Goal: Task Accomplishment & Management: Manage account settings

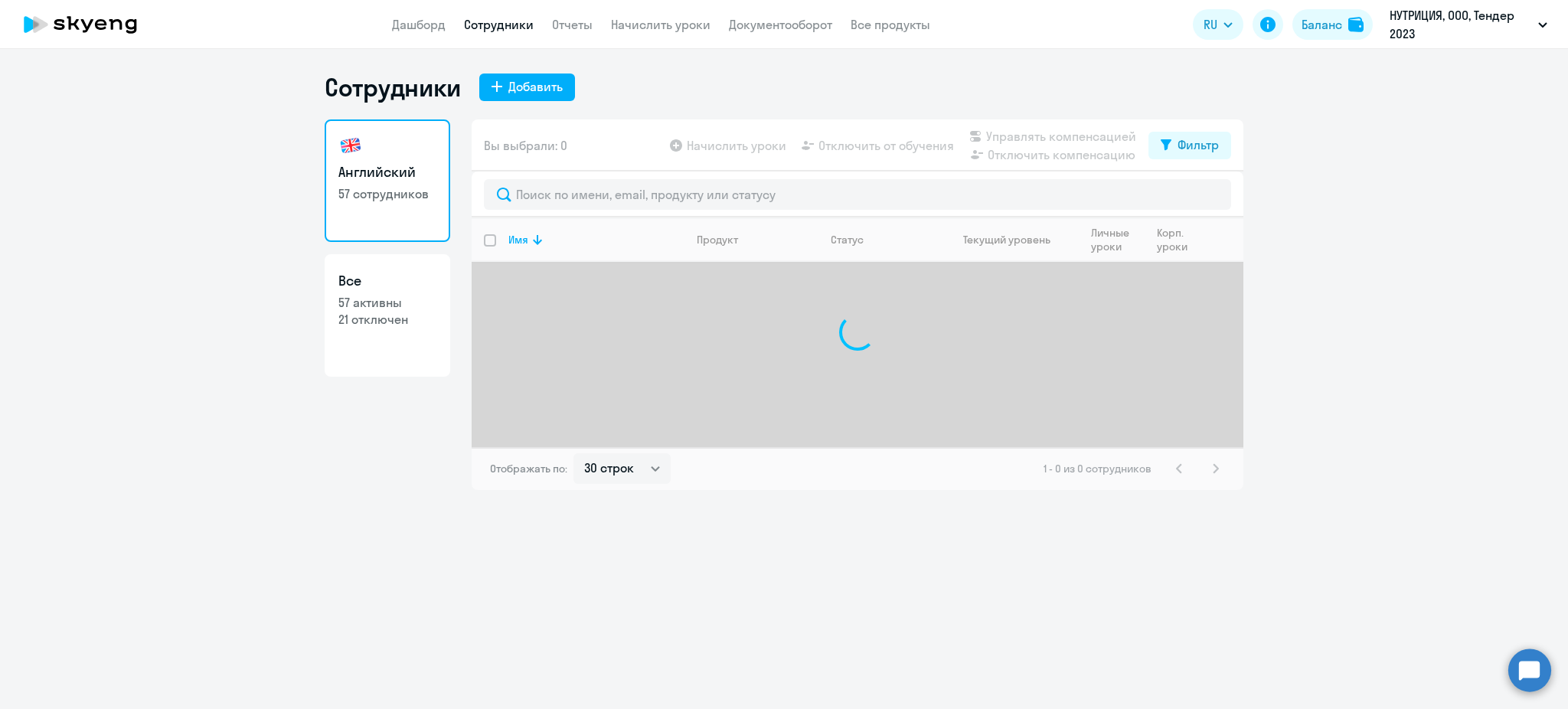
select select "30"
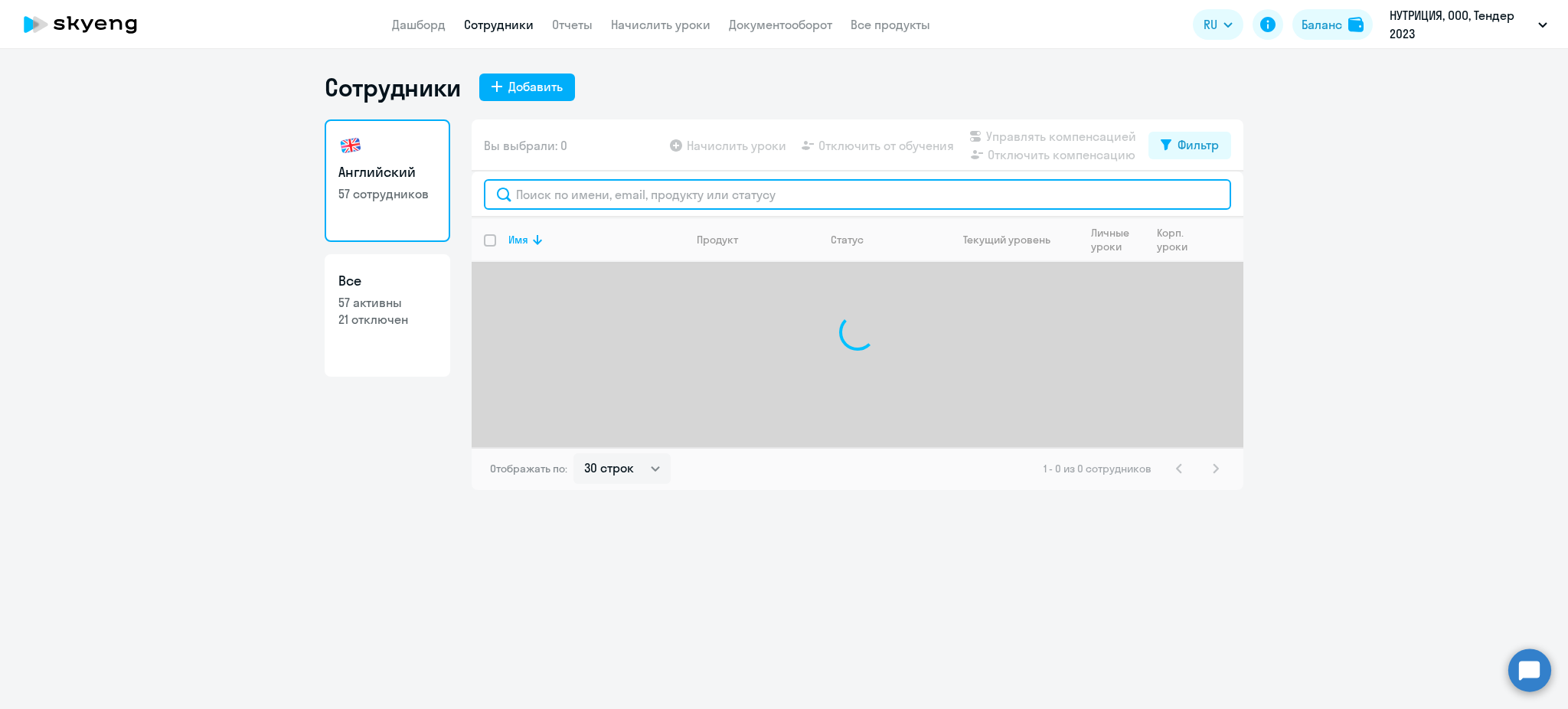
click at [550, 194] on input "text" at bounding box center [857, 194] width 747 height 30
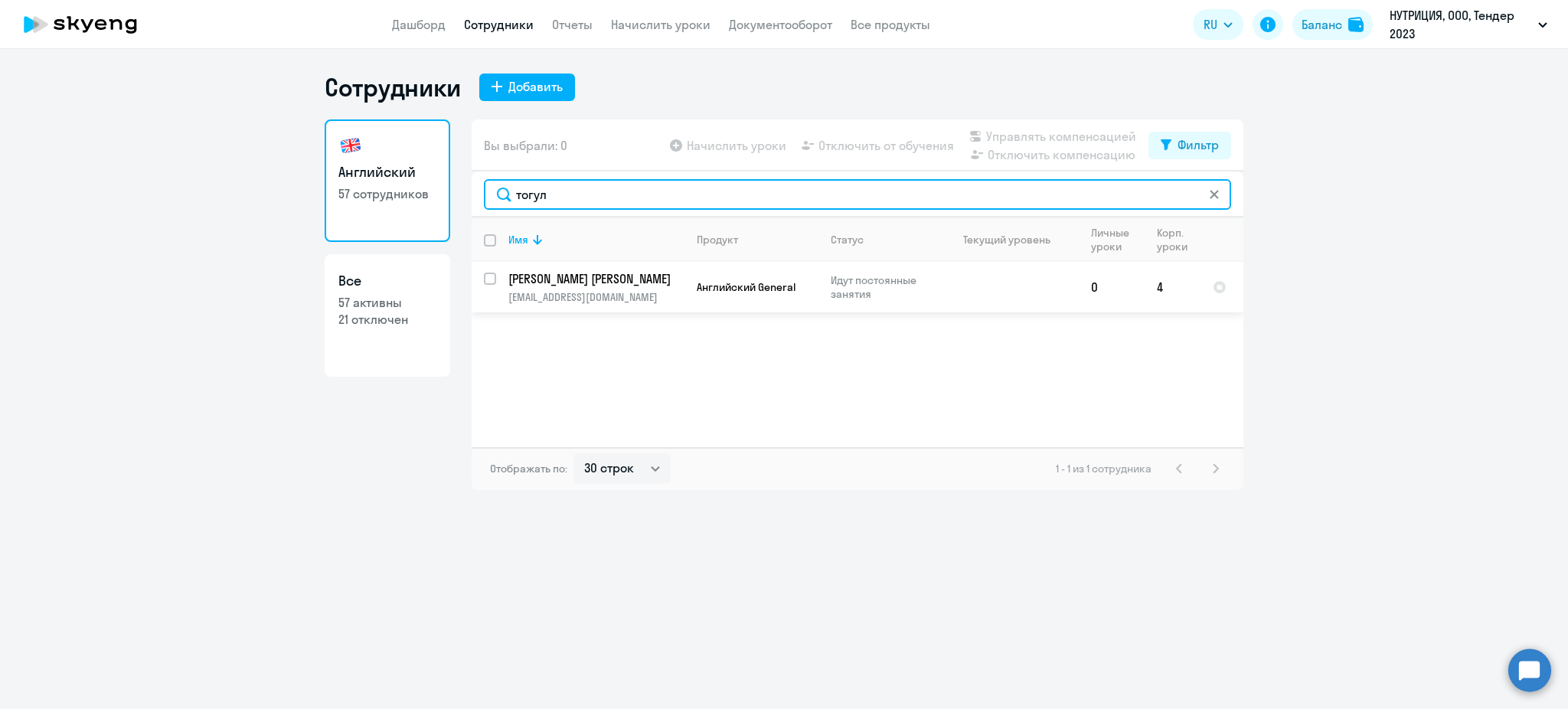
type input "тогул"
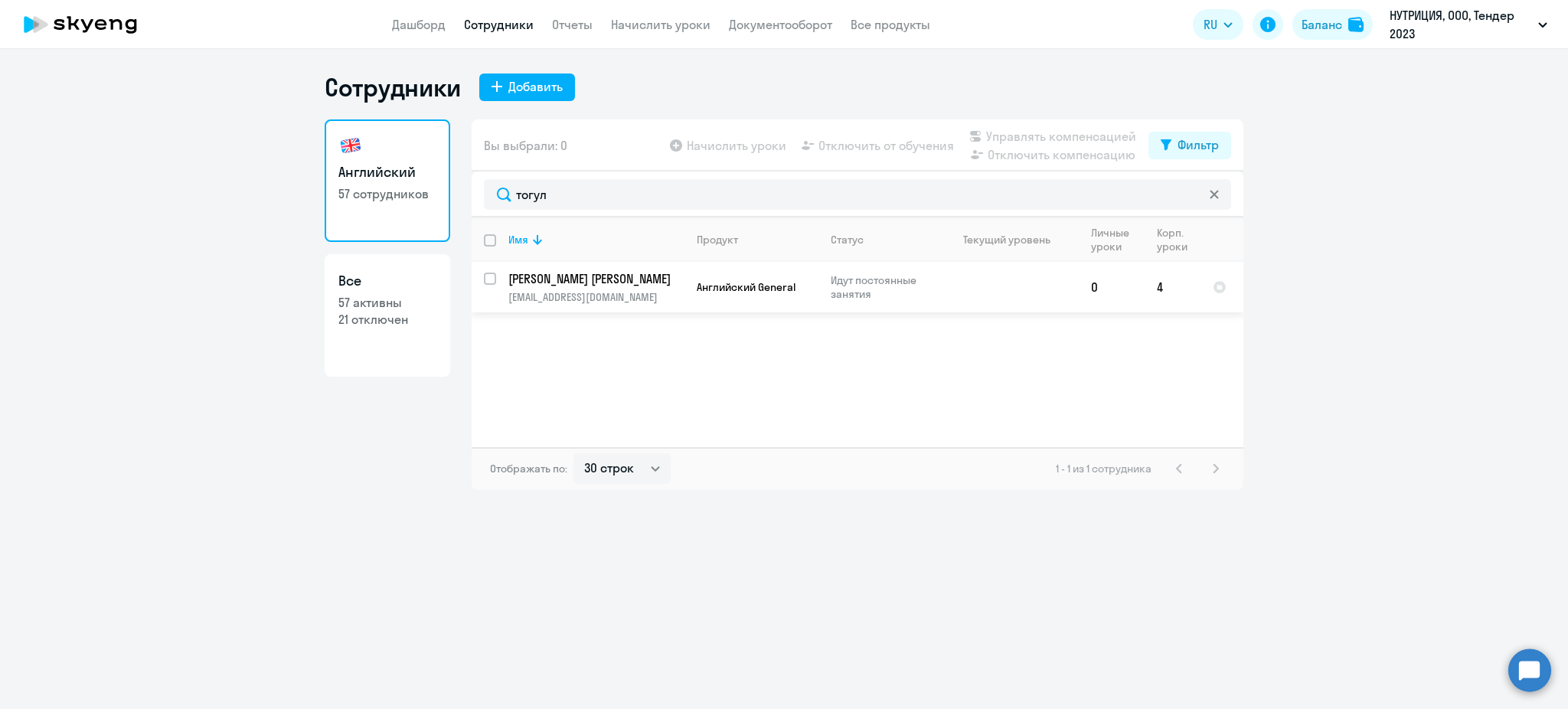
click at [480, 280] on div at bounding box center [491, 279] width 36 height 36
checkbox input "true"
click at [1062, 141] on span "Управлять компенсацией" at bounding box center [1061, 136] width 150 height 18
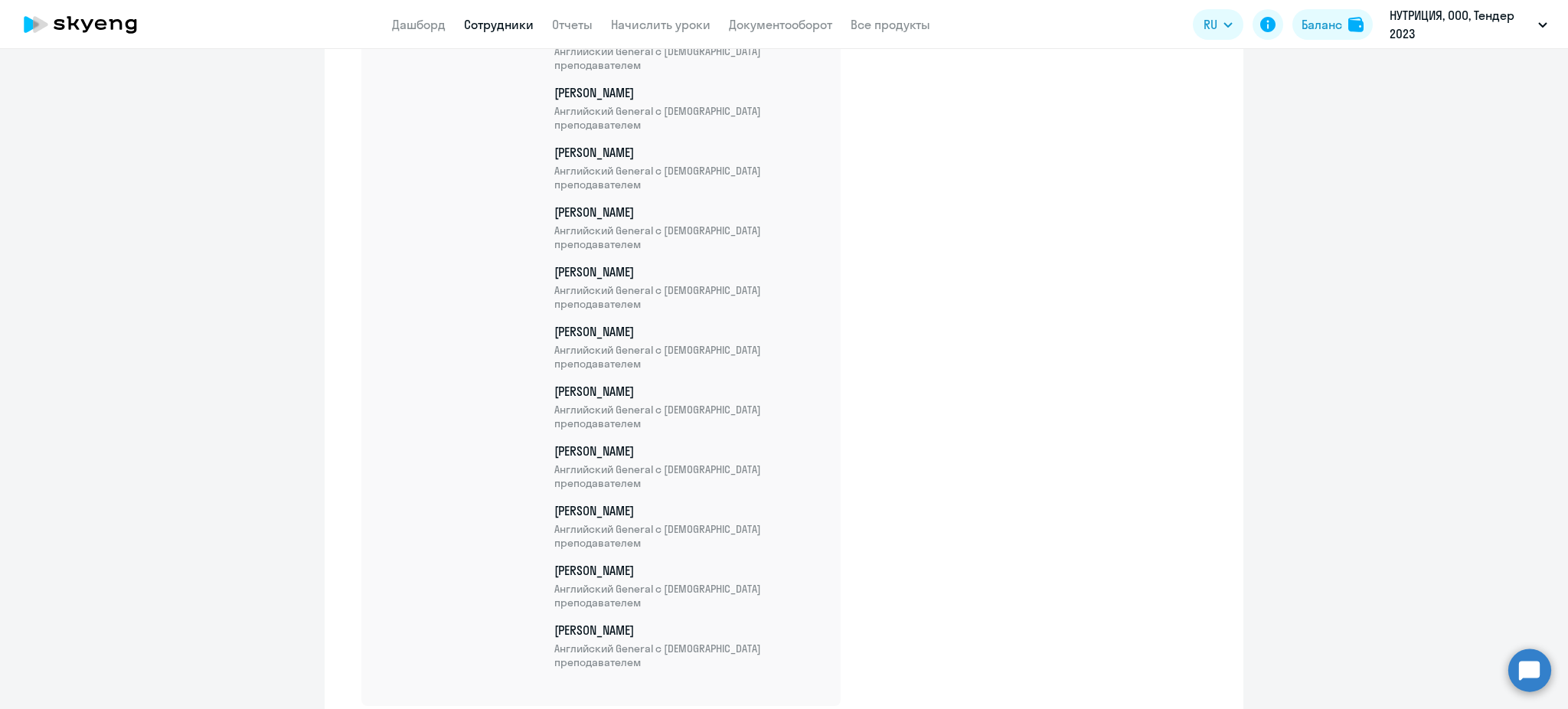
scroll to position [3322, 0]
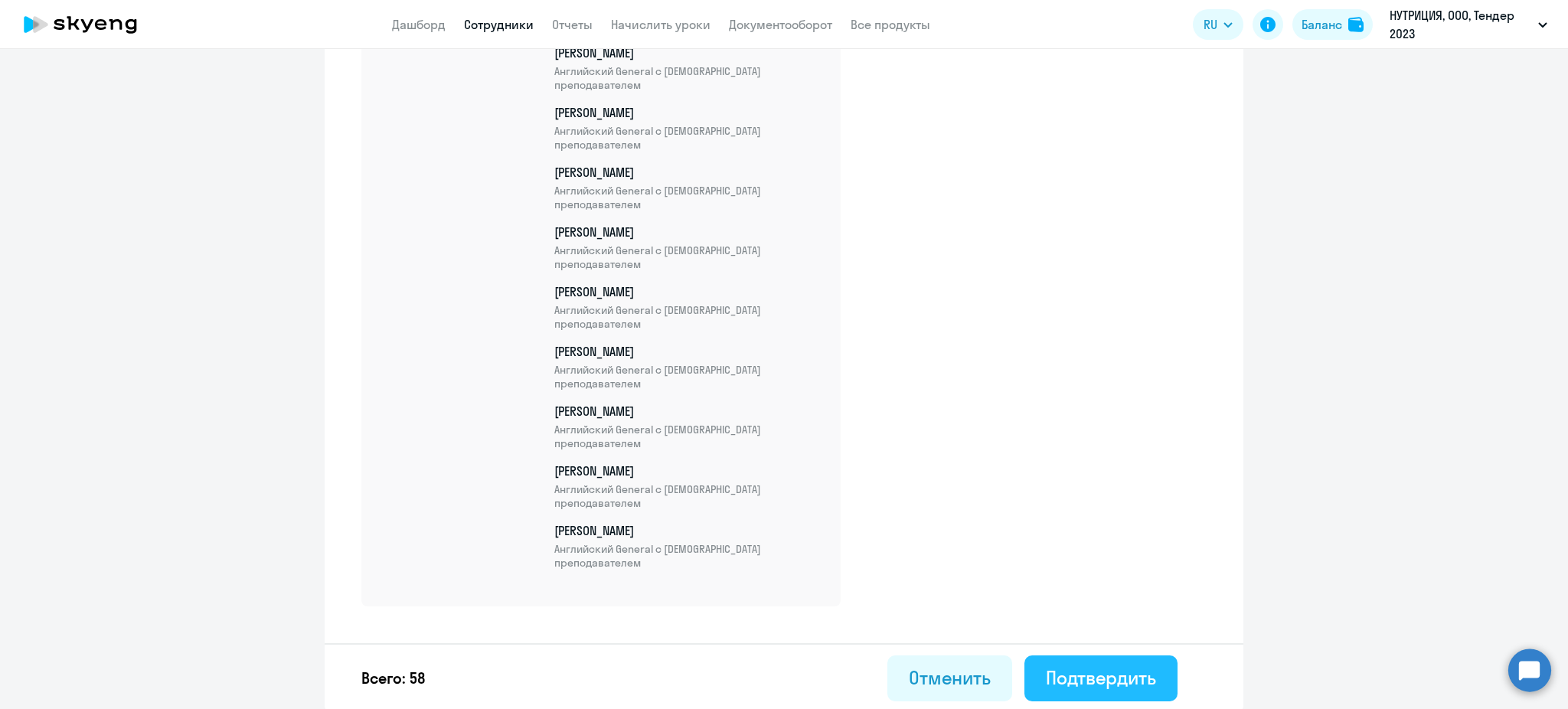
click at [1070, 673] on div "Подтвердить" at bounding box center [1101, 678] width 110 height 24
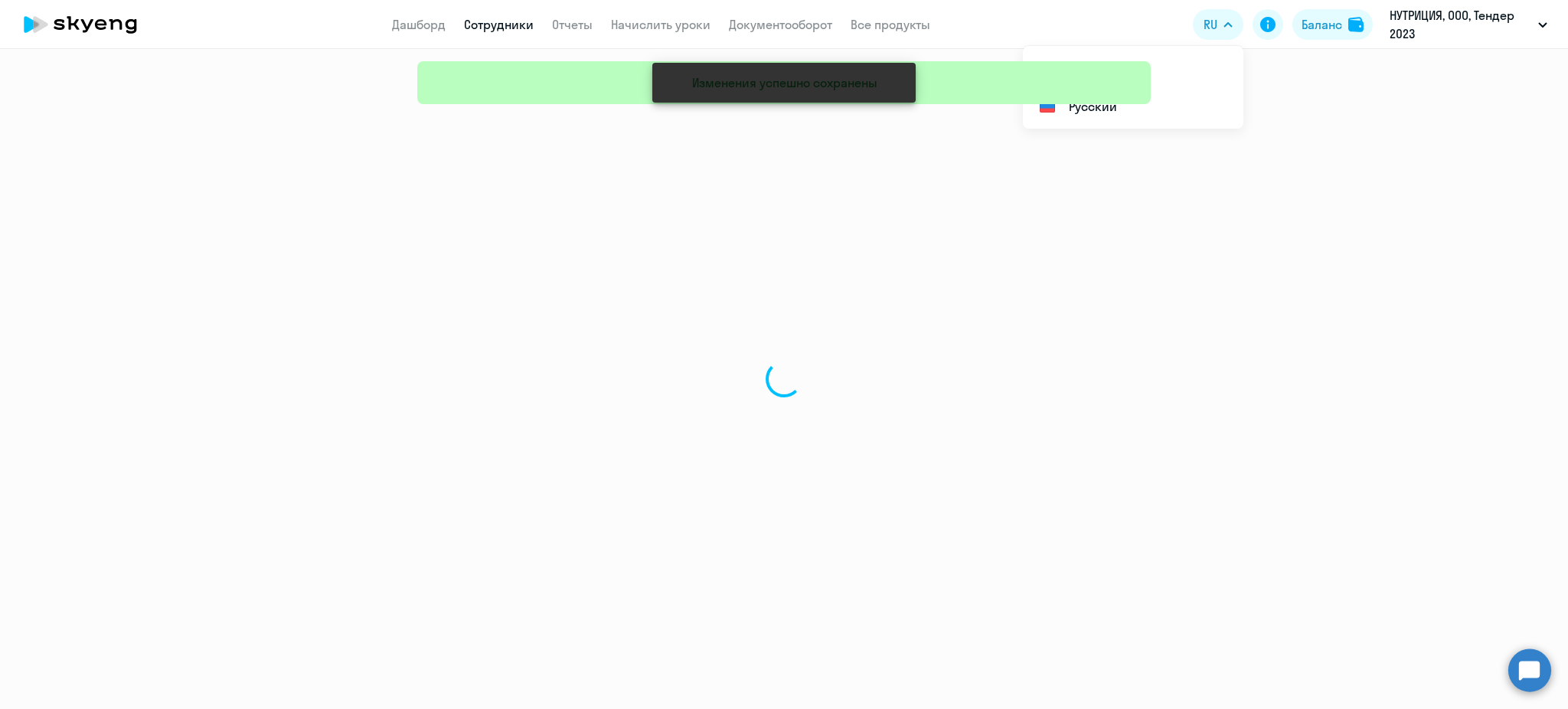
select select "30"
